Goal: Task Accomplishment & Management: Complete application form

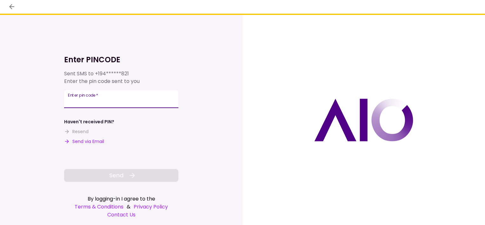
click at [117, 103] on input "Enter pin code   *" at bounding box center [121, 99] width 114 height 18
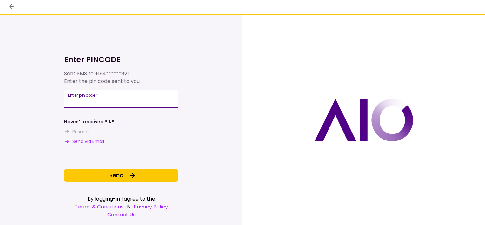
type input "*"
type input "******"
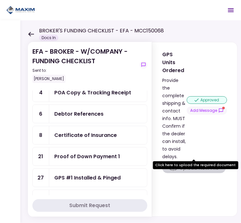
scroll to position [47, 0]
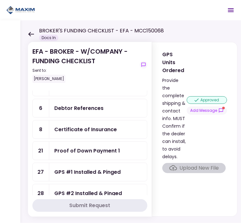
click at [79, 143] on div "Proof of Down Payment 1" at bounding box center [98, 151] width 98 height 18
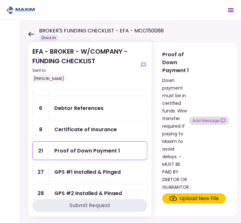
click at [205, 120] on button "Add Message" at bounding box center [209, 120] width 40 height 8
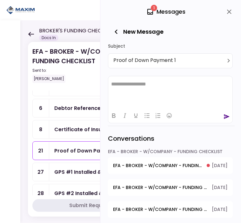
click at [66, 147] on div "Proof of Down Payment 1" at bounding box center [87, 151] width 66 height 8
click at [62, 172] on div "GPS #1 Installed & Pinged" at bounding box center [87, 172] width 66 height 8
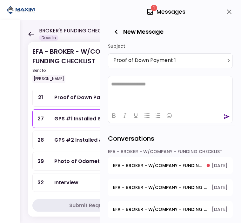
scroll to position [104, 0]
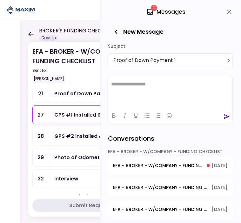
click at [64, 119] on div "GPS #1 Installed & Pinged" at bounding box center [98, 115] width 98 height 18
click at [226, 13] on icon "close" at bounding box center [229, 12] width 8 height 8
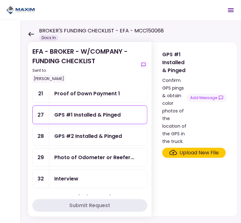
click at [187, 149] on div "Upload New File" at bounding box center [199, 153] width 39 height 8
click at [0, 0] on input "Upload New File" at bounding box center [0, 0] width 0 height 0
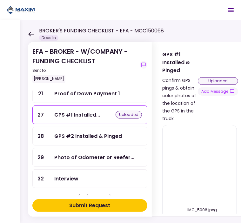
click at [72, 132] on div "GPS #2 Installed & Pinged" at bounding box center [88, 136] width 68 height 8
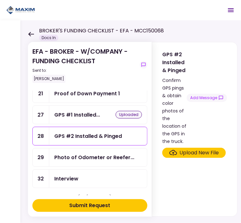
click at [206, 149] on div "Upload New File" at bounding box center [199, 153] width 39 height 8
click at [0, 0] on input "Upload New File" at bounding box center [0, 0] width 0 height 0
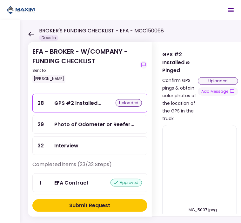
scroll to position [137, 0]
click at [104, 206] on div "Submit Request" at bounding box center [90, 206] width 41 height 8
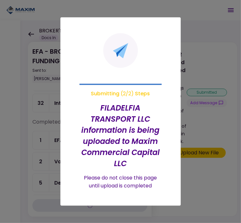
scroll to position [96, 0]
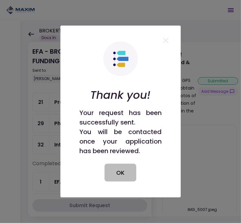
click at [121, 177] on button "OK" at bounding box center [121, 173] width 32 height 18
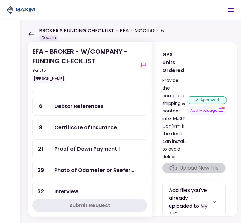
scroll to position [48, 0]
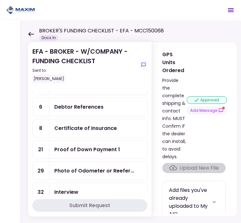
click at [105, 148] on div "Proof of Down Payment 1" at bounding box center [87, 149] width 66 height 8
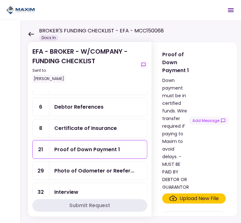
click at [192, 197] on div "Upload New File" at bounding box center [199, 199] width 39 height 8
click at [0, 0] on input "Upload New File" at bounding box center [0, 0] width 0 height 0
click at [188, 195] on div "Upload New File" at bounding box center [199, 199] width 39 height 8
click at [0, 0] on input "Upload New File" at bounding box center [0, 0] width 0 height 0
click at [197, 197] on div "Upload New File" at bounding box center [199, 199] width 39 height 8
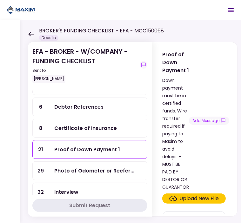
click at [0, 0] on input "Upload New File" at bounding box center [0, 0] width 0 height 0
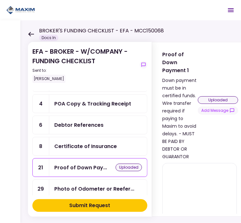
scroll to position [30, 0]
click at [89, 208] on div "Submit Request" at bounding box center [90, 206] width 41 height 8
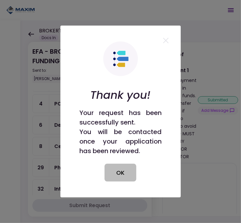
click at [119, 172] on button "OK" at bounding box center [121, 173] width 32 height 18
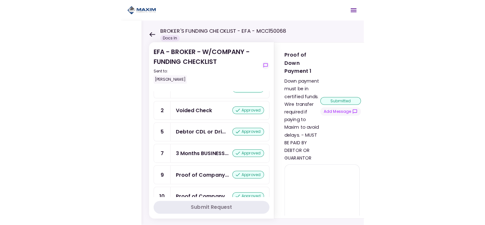
scroll to position [0, 0]
